Goal: Find specific page/section: Find specific page/section

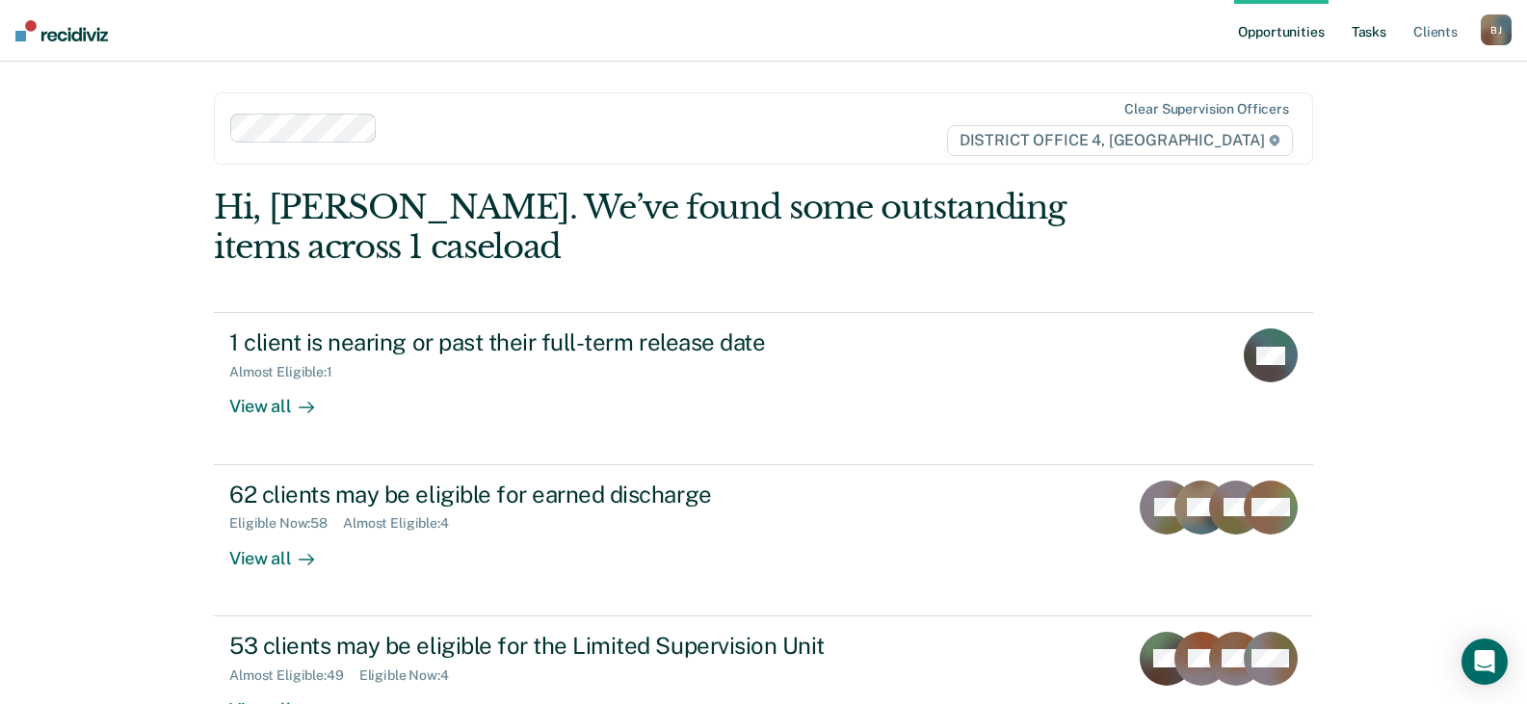
click at [1370, 23] on link "Tasks" at bounding box center [1369, 31] width 42 height 62
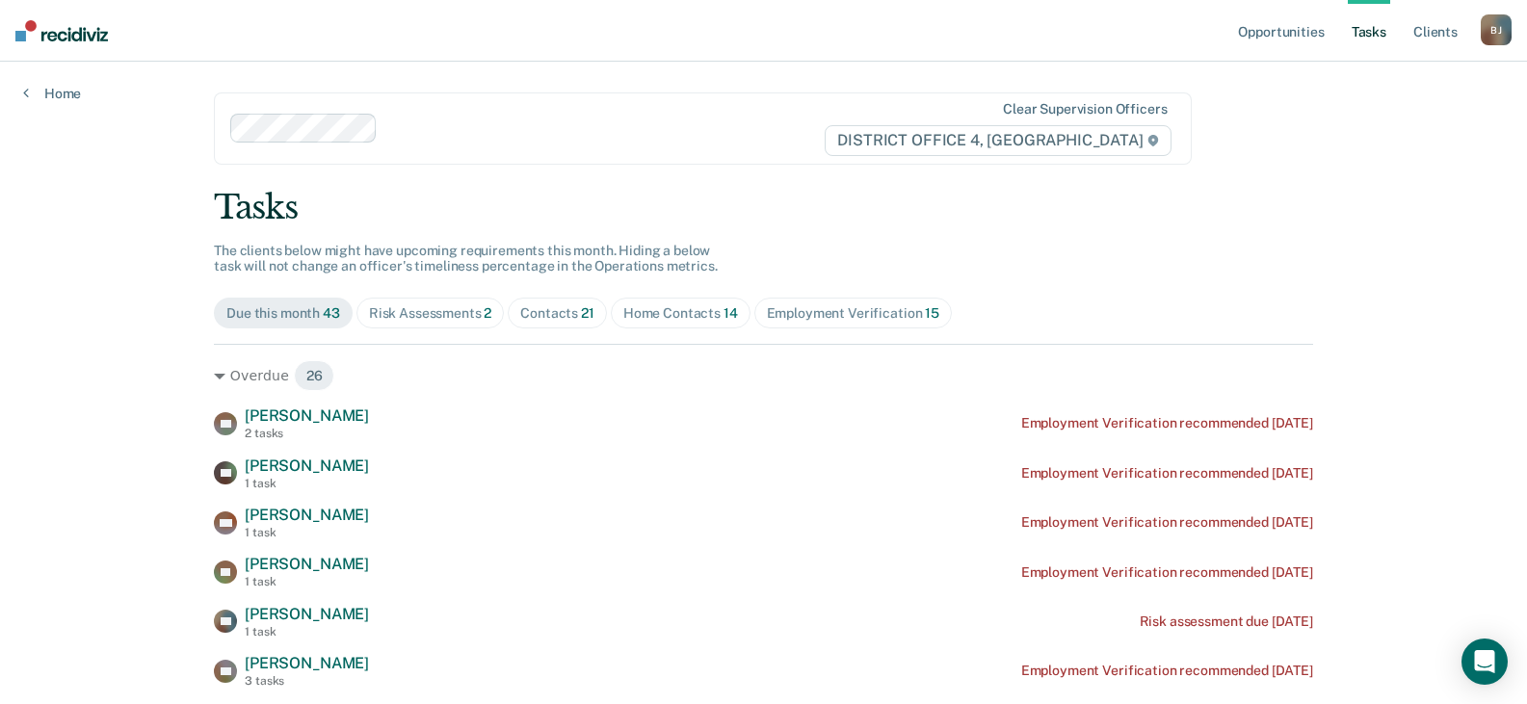
click at [549, 319] on div "Contacts 21" at bounding box center [557, 313] width 74 height 16
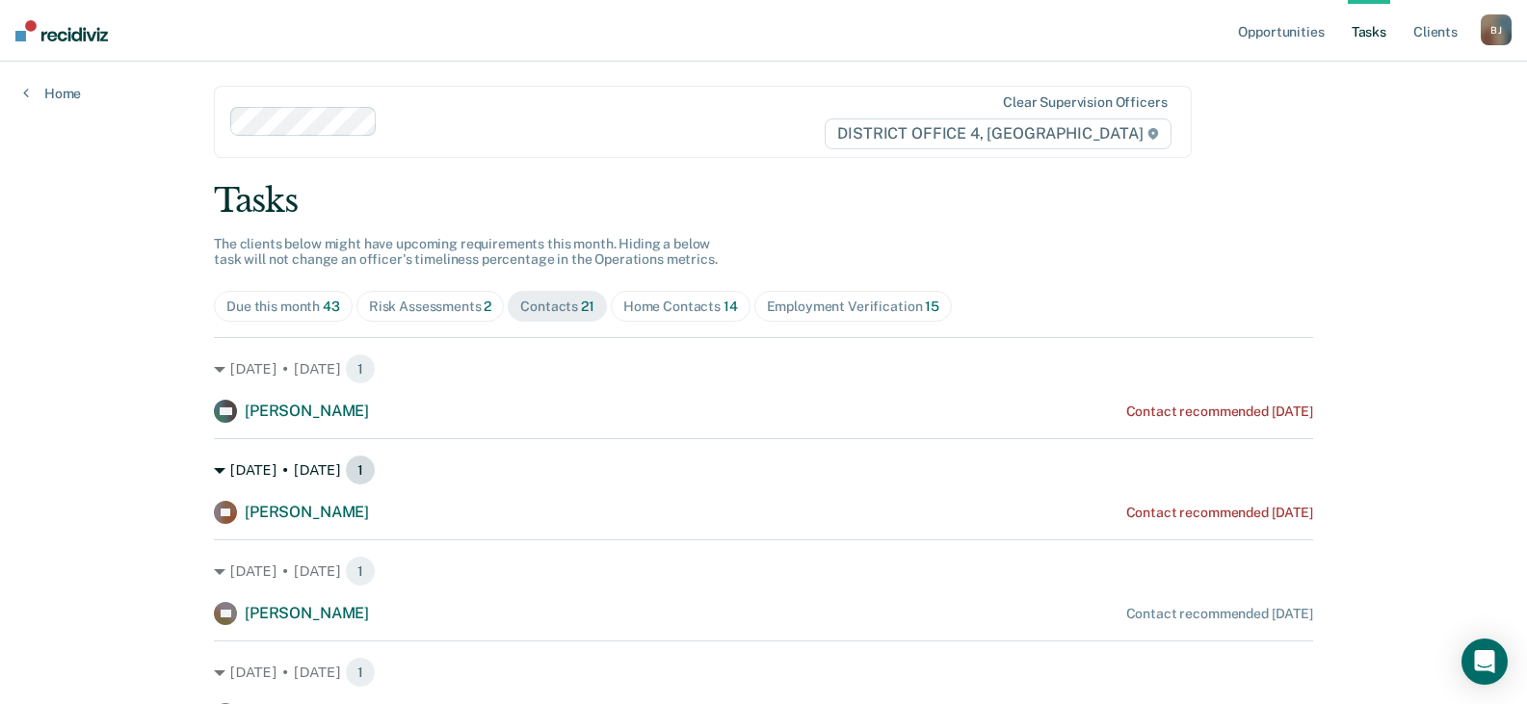
scroll to position [289, 0]
